Goal: Task Accomplishment & Management: Complete application form

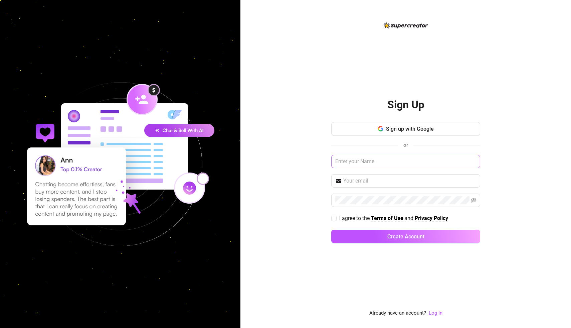
click at [368, 165] on input "text" at bounding box center [405, 161] width 149 height 13
click at [367, 162] on input "text" at bounding box center [405, 161] width 149 height 13
click at [362, 160] on input "text" at bounding box center [405, 161] width 149 height 13
type input "[PERSON_NAME]"
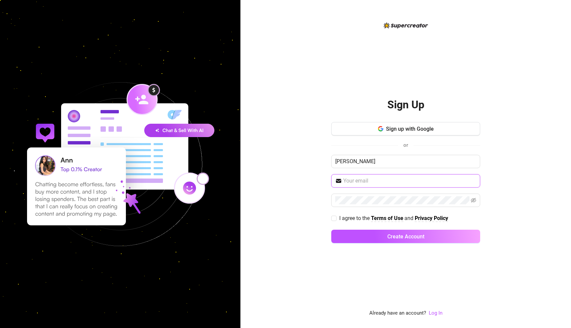
type input "[PERSON_NAME][EMAIL_ADDRESS][DOMAIN_NAME]"
click at [335, 219] on input "I agree to the Terms of Use and Privacy Policy" at bounding box center [333, 218] width 5 height 5
checkbox input "true"
click at [471, 202] on icon "eye-invisible" at bounding box center [473, 199] width 5 height 5
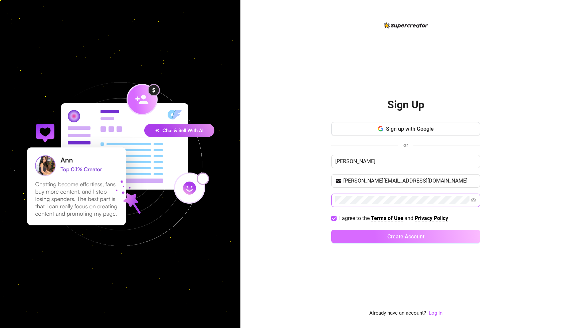
click at [385, 238] on button "Create Account" at bounding box center [405, 236] width 149 height 13
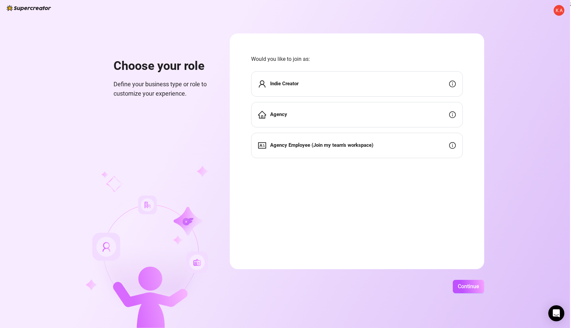
click at [385, 79] on div "Indie Creator" at bounding box center [357, 83] width 212 height 25
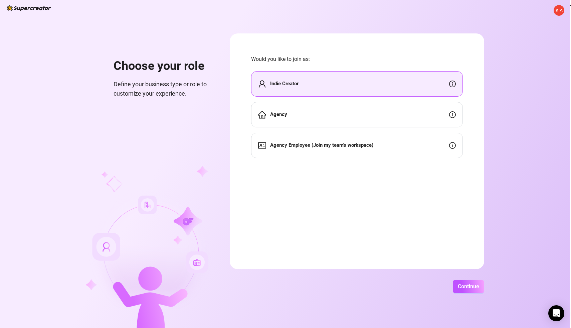
click at [456, 84] on div "Indie Creator" at bounding box center [357, 83] width 212 height 25
click at [454, 83] on icon "info-circle" at bounding box center [452, 84] width 7 height 7
click at [470, 289] on span "Continue" at bounding box center [468, 286] width 21 height 6
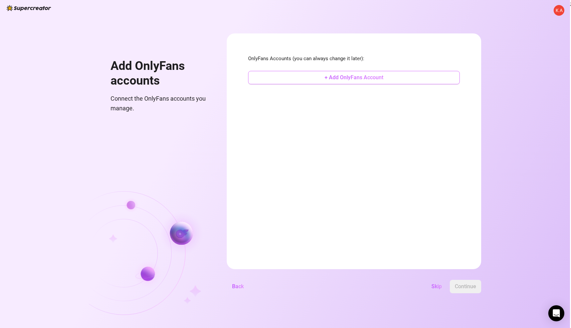
click at [364, 79] on span "+ Add OnlyFans Account" at bounding box center [354, 77] width 59 height 6
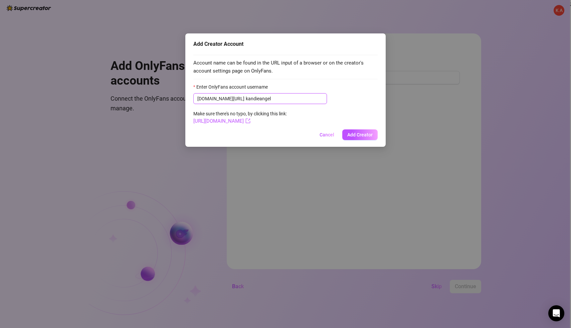
click at [246, 99] on input "kandieangel" at bounding box center [284, 98] width 77 height 7
type input "kandieangel"
click at [359, 135] on span "Add Creator" at bounding box center [359, 134] width 25 height 5
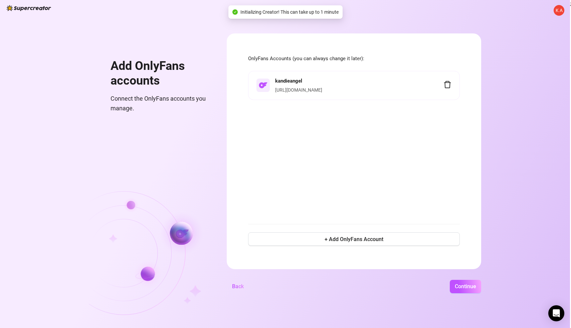
click at [322, 89] on link "[URL][DOMAIN_NAME]" at bounding box center [298, 89] width 47 height 5
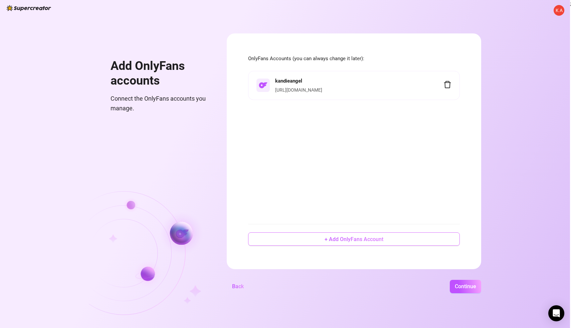
click at [345, 241] on span "+ Add OnlyFans Account" at bounding box center [354, 239] width 59 height 6
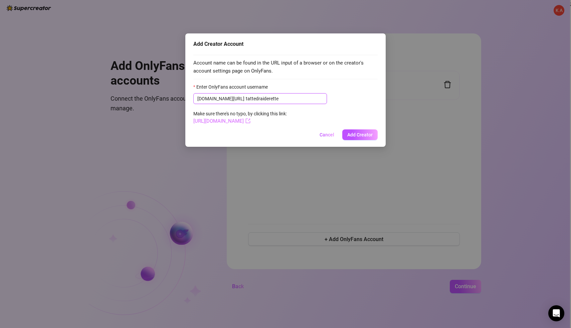
type input "tattedraiderette"
click at [251, 122] on link "[URL][DOMAIN_NAME]" at bounding box center [221, 121] width 57 height 6
click at [361, 135] on span "Add Creator" at bounding box center [359, 134] width 25 height 5
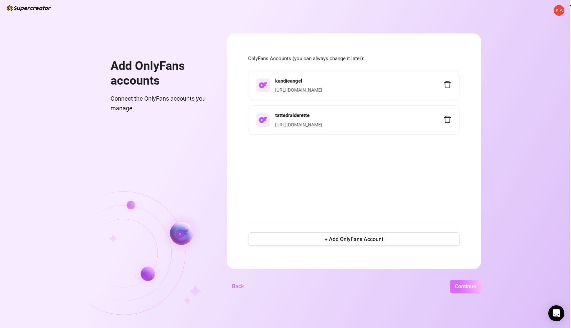
click at [456, 284] on span "Continue" at bounding box center [465, 286] width 21 height 6
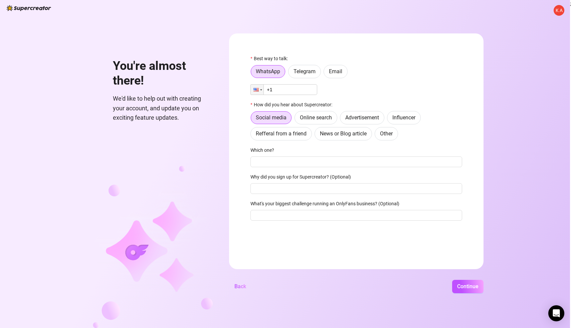
click at [299, 90] on input "+1" at bounding box center [284, 89] width 67 height 11
click at [330, 73] on span "Email" at bounding box center [335, 71] width 13 height 6
click at [326, 73] on input "Email" at bounding box center [326, 73] width 0 height 0
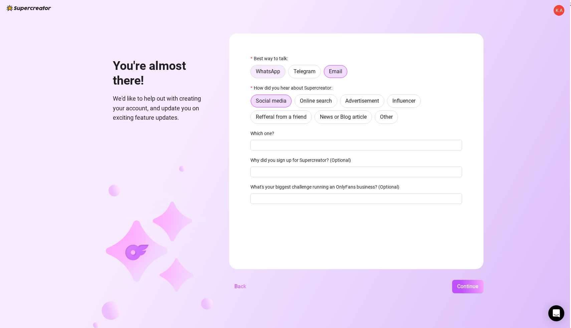
click at [274, 70] on span "WhatsApp" at bounding box center [268, 71] width 24 height 6
click at [253, 73] on input "WhatsApp" at bounding box center [253, 73] width 0 height 0
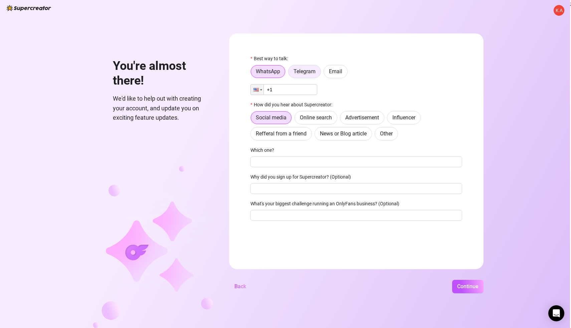
click at [300, 71] on span "Telegram" at bounding box center [305, 71] width 22 height 6
click at [290, 73] on input "Telegram" at bounding box center [290, 73] width 0 height 0
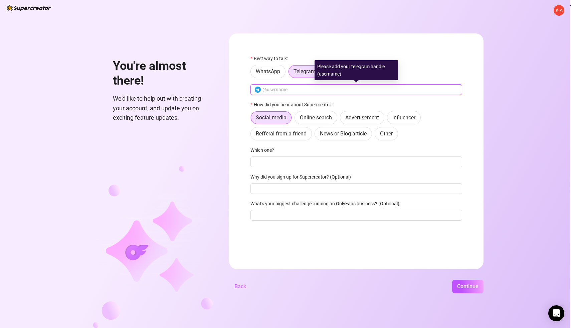
click at [293, 87] on input "text" at bounding box center [361, 89] width 196 height 7
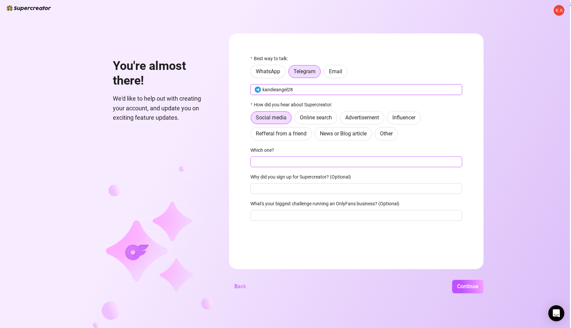
type input "kandieangel28"
click at [290, 160] on input "Which one?" at bounding box center [357, 161] width 212 height 11
click at [295, 135] on span "Refferal from a friend" at bounding box center [281, 133] width 51 height 6
click at [253, 135] on input "Refferal from a friend" at bounding box center [253, 135] width 0 height 0
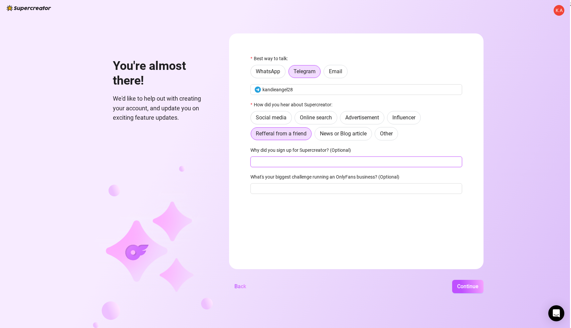
click at [293, 161] on input "Why did you sign up for Supercreator? (Optional)" at bounding box center [357, 161] width 212 height 11
click at [299, 162] on input "Why did you sign up for Supercreator? (Optional)" at bounding box center [357, 161] width 212 height 11
type input "Looking for ways to make more money"
click at [305, 190] on input "What's your biggest challenge running an OnlyFans business? (Optional)" at bounding box center [357, 188] width 212 height 11
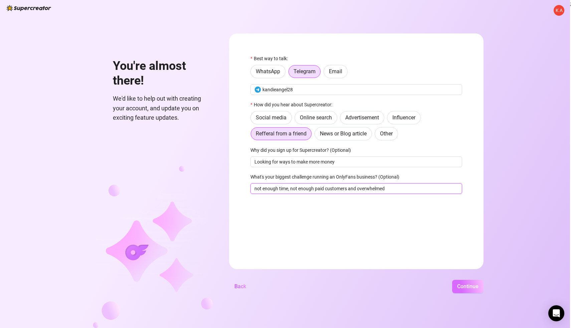
type input "not enough time, not enough paid customers and overwhelmed"
click at [460, 287] on span "Continue" at bounding box center [467, 286] width 21 height 6
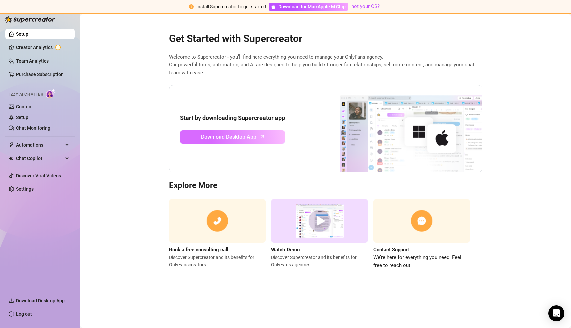
click at [225, 135] on span "Download Desktop App" at bounding box center [228, 137] width 55 height 8
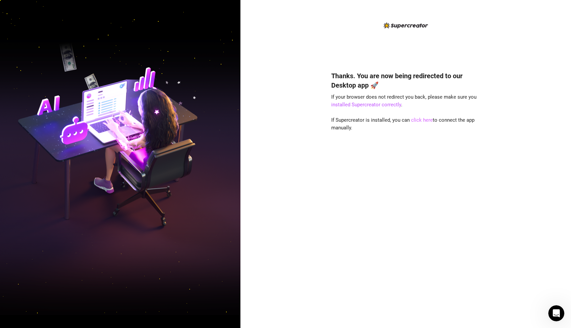
click at [423, 120] on link "click here" at bounding box center [422, 120] width 22 height 6
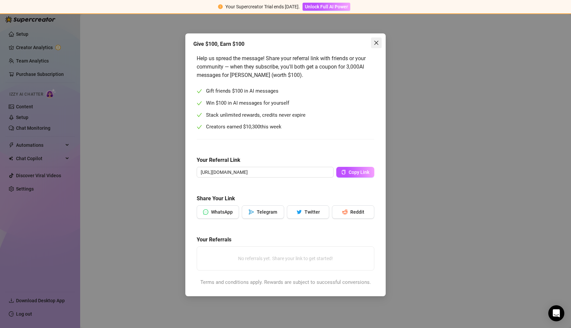
click at [379, 41] on icon "close" at bounding box center [376, 42] width 5 height 5
